Goal: Transaction & Acquisition: Purchase product/service

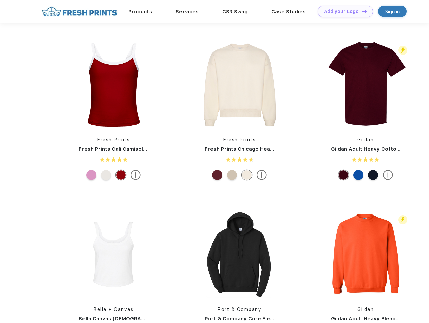
click at [343, 11] on link "Add your Logo Design Tool" at bounding box center [345, 12] width 56 height 12
click at [0, 0] on div "Design Tool" at bounding box center [0, 0] width 0 height 0
click at [361, 11] on link "Add your Logo Design Tool" at bounding box center [345, 12] width 56 height 12
click at [113, 85] on img at bounding box center [114, 85] width 90 height 90
click at [91, 175] on div at bounding box center [91, 175] width 10 height 10
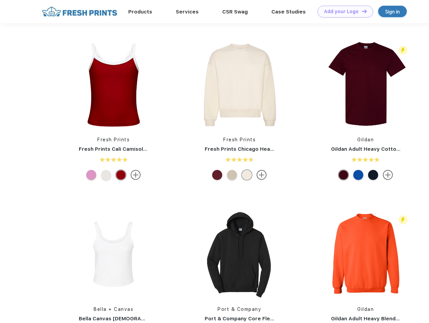
click at [106, 175] on div at bounding box center [106, 175] width 10 height 10
click at [121, 175] on div at bounding box center [121, 175] width 10 height 10
click at [239, 85] on img at bounding box center [240, 85] width 90 height 90
click at [217, 175] on div at bounding box center [217, 175] width 10 height 10
click at [232, 175] on div at bounding box center [232, 175] width 10 height 10
